Goal: Task Accomplishment & Management: Manage account settings

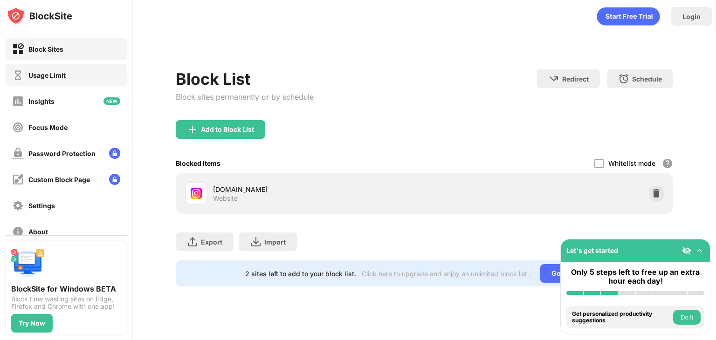
click at [52, 75] on div "Usage Limit" at bounding box center [46, 75] width 37 height 8
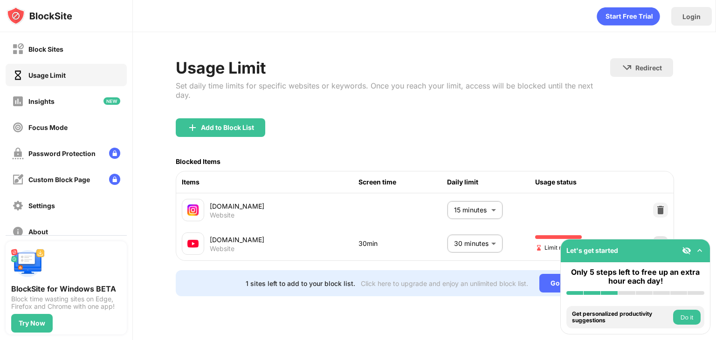
click at [658, 239] on img at bounding box center [659, 243] width 9 height 9
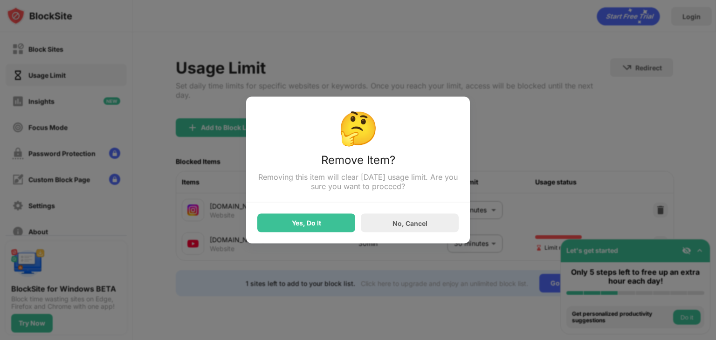
click at [519, 208] on div at bounding box center [358, 170] width 716 height 340
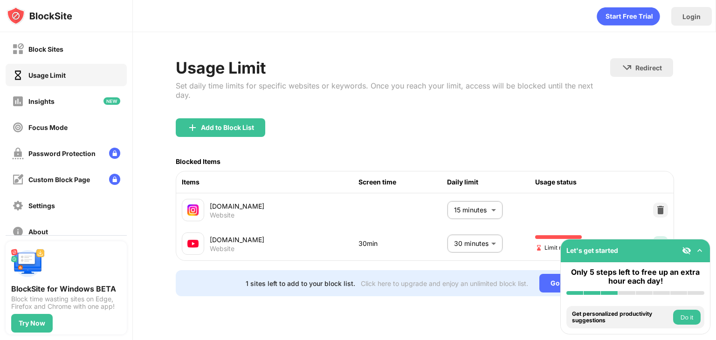
click at [656, 236] on div at bounding box center [660, 243] width 15 height 15
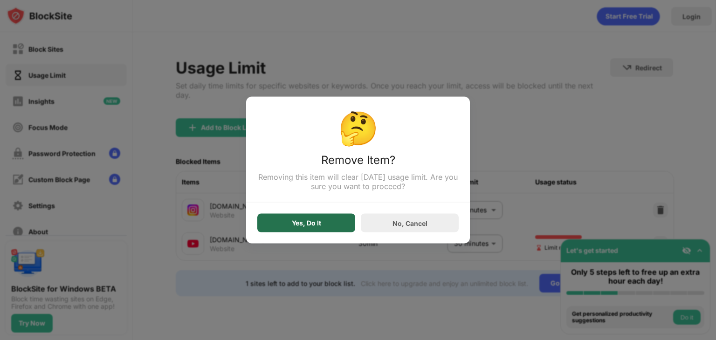
click at [290, 222] on div "Yes, Do It" at bounding box center [306, 223] width 98 height 19
